Goal: Information Seeking & Learning: Compare options

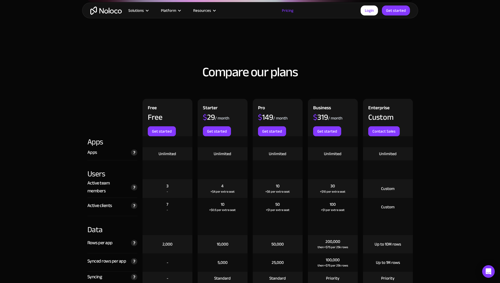
scroll to position [493, 0]
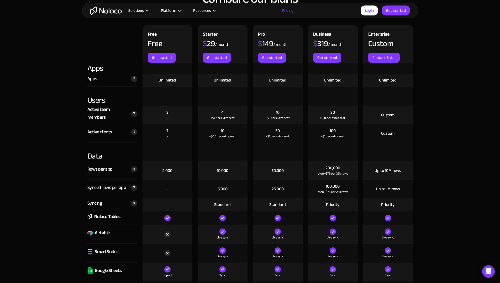
scroll to position [581, 0]
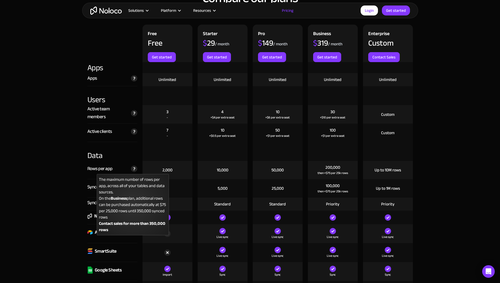
drag, startPoint x: 128, startPoint y: 172, endPoint x: 131, endPoint y: 170, distance: 3.6
click at [129, 171] on div "The maximum number of rows per app, across all of your tables and data sources.…" at bounding box center [132, 169] width 9 height 7
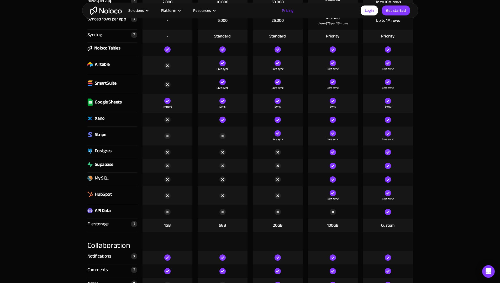
scroll to position [752, 0]
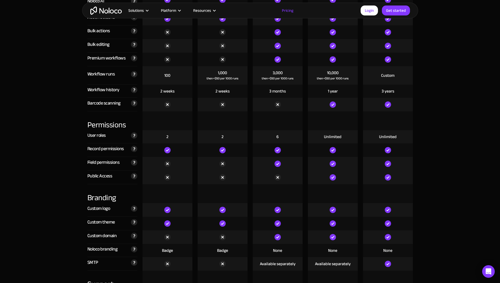
scroll to position [1068, 0]
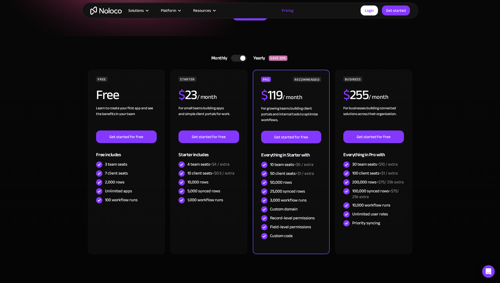
scroll to position [89, 0]
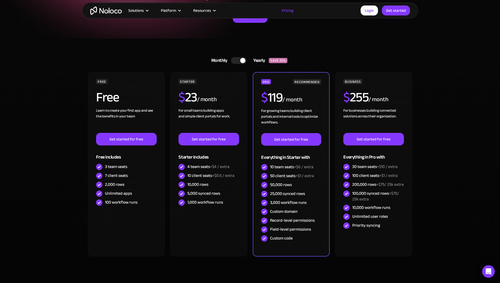
click at [246, 60] on div at bounding box center [239, 60] width 16 height 7
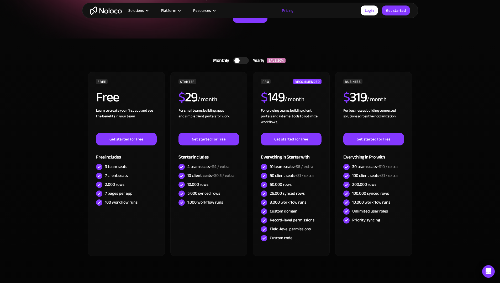
click at [246, 60] on div at bounding box center [241, 60] width 16 height 7
